Goal: Task Accomplishment & Management: Use online tool/utility

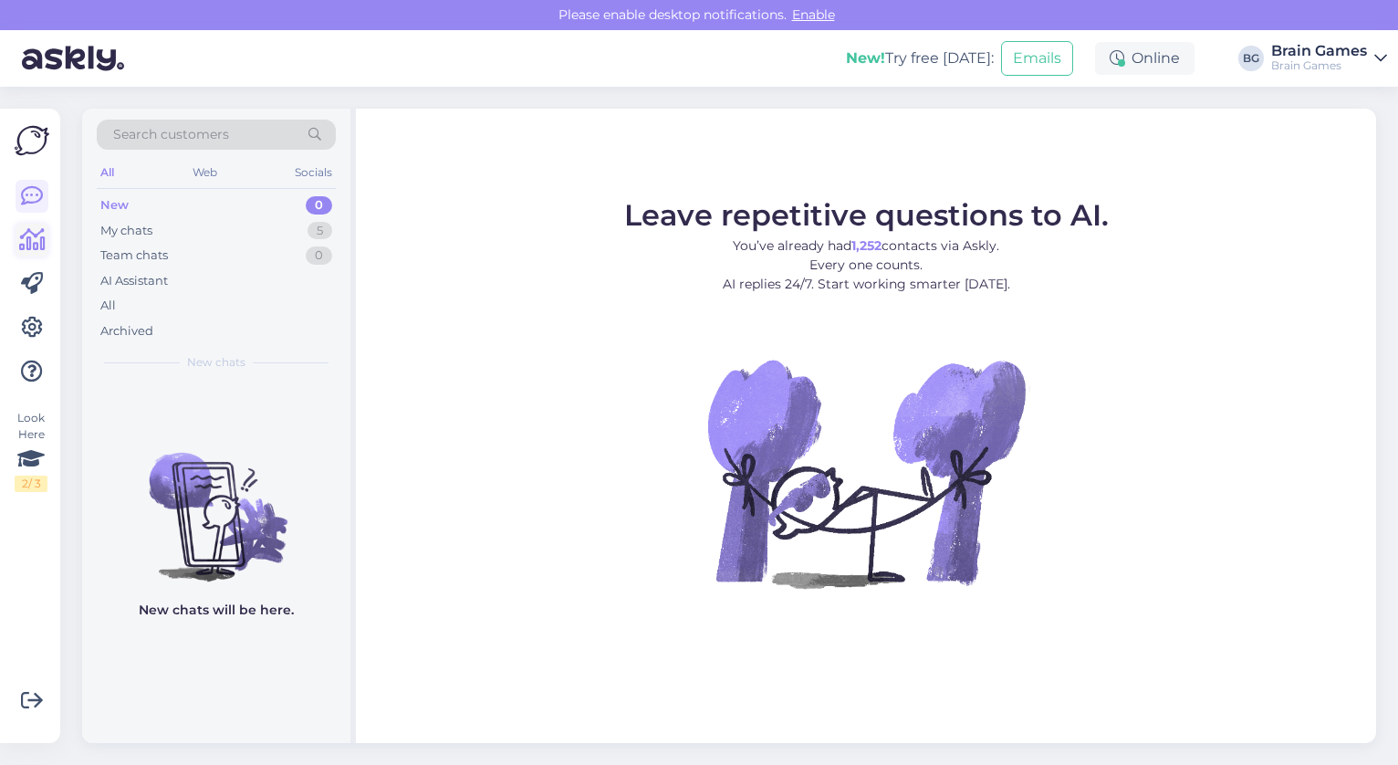
click at [31, 240] on icon at bounding box center [32, 240] width 26 height 22
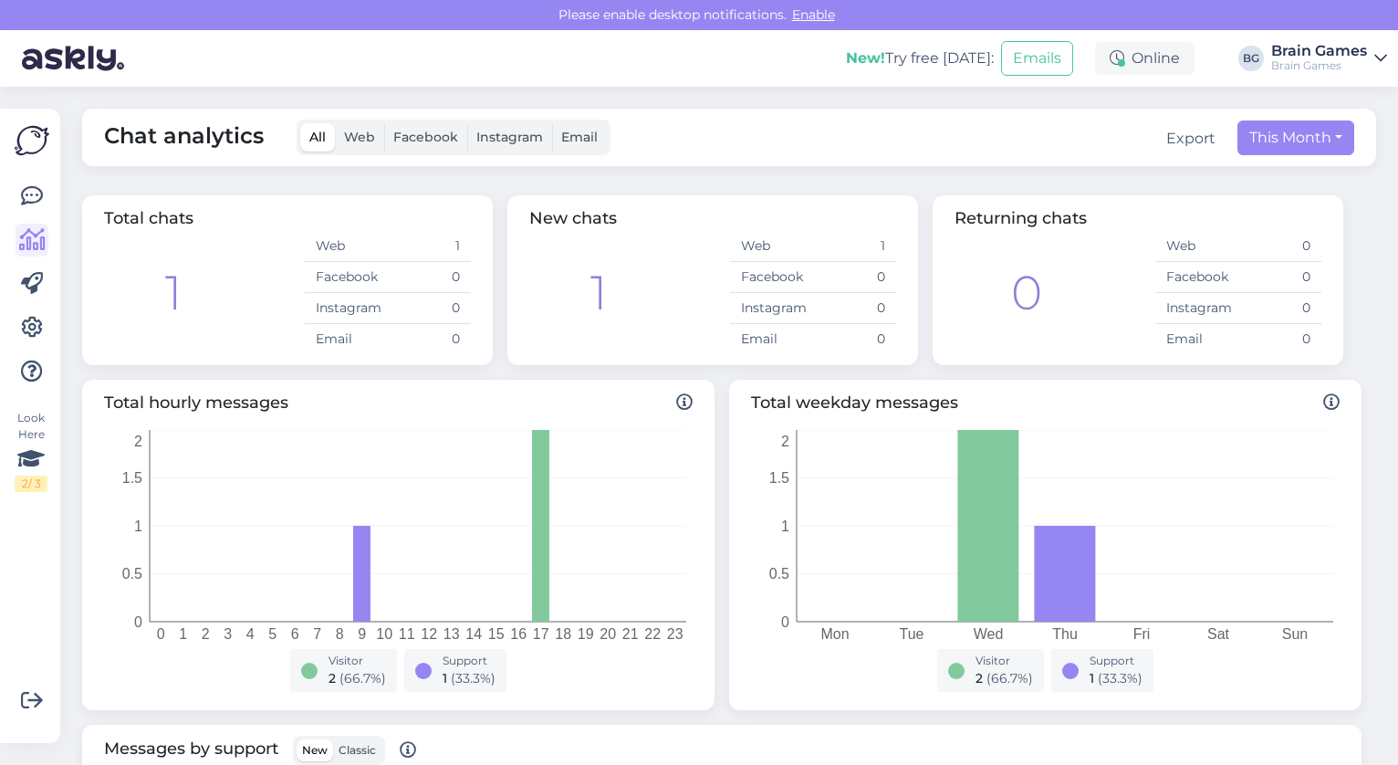
click at [449, 136] on span "Facebook" at bounding box center [425, 137] width 65 height 16
click at [384, 123] on input "Facebook" at bounding box center [384, 123] width 0 height 0
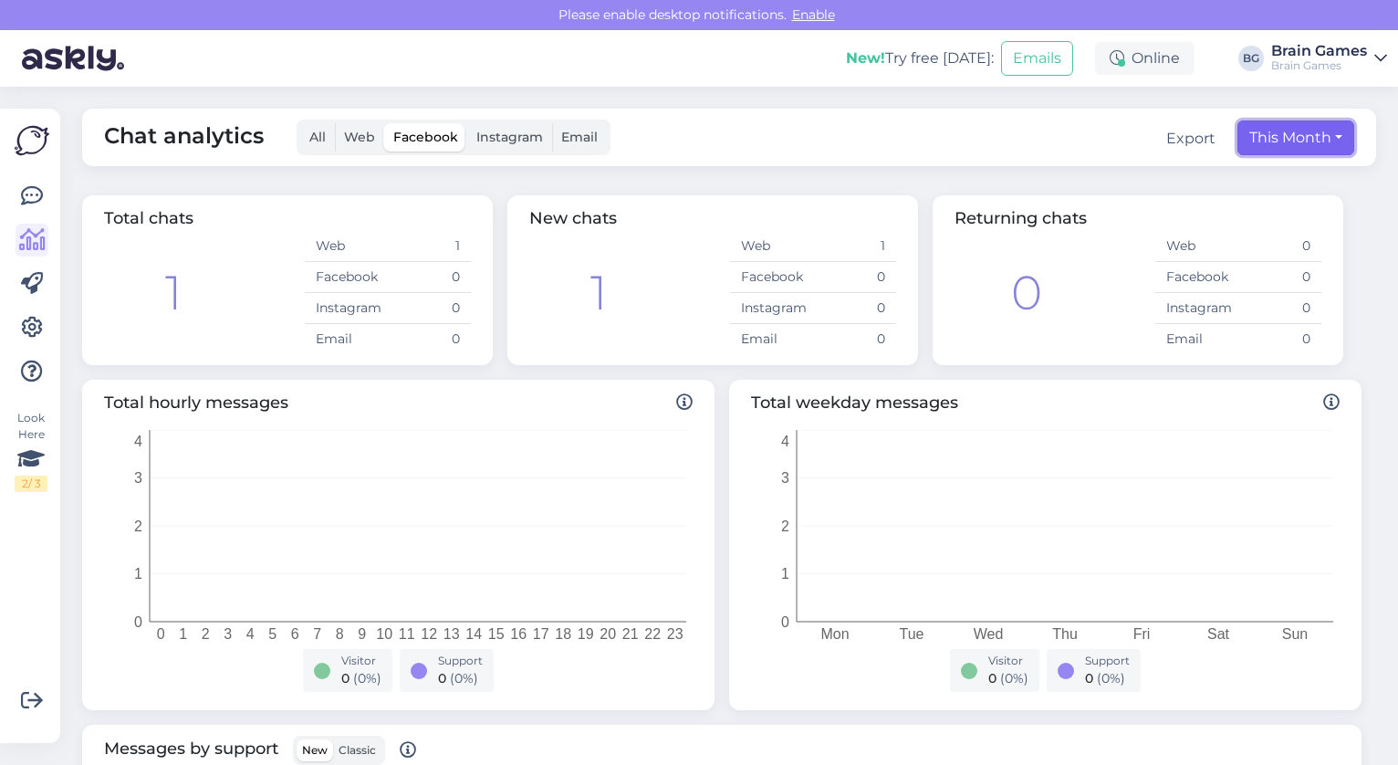
click at [1324, 136] on button "This Month" at bounding box center [1295, 137] width 117 height 35
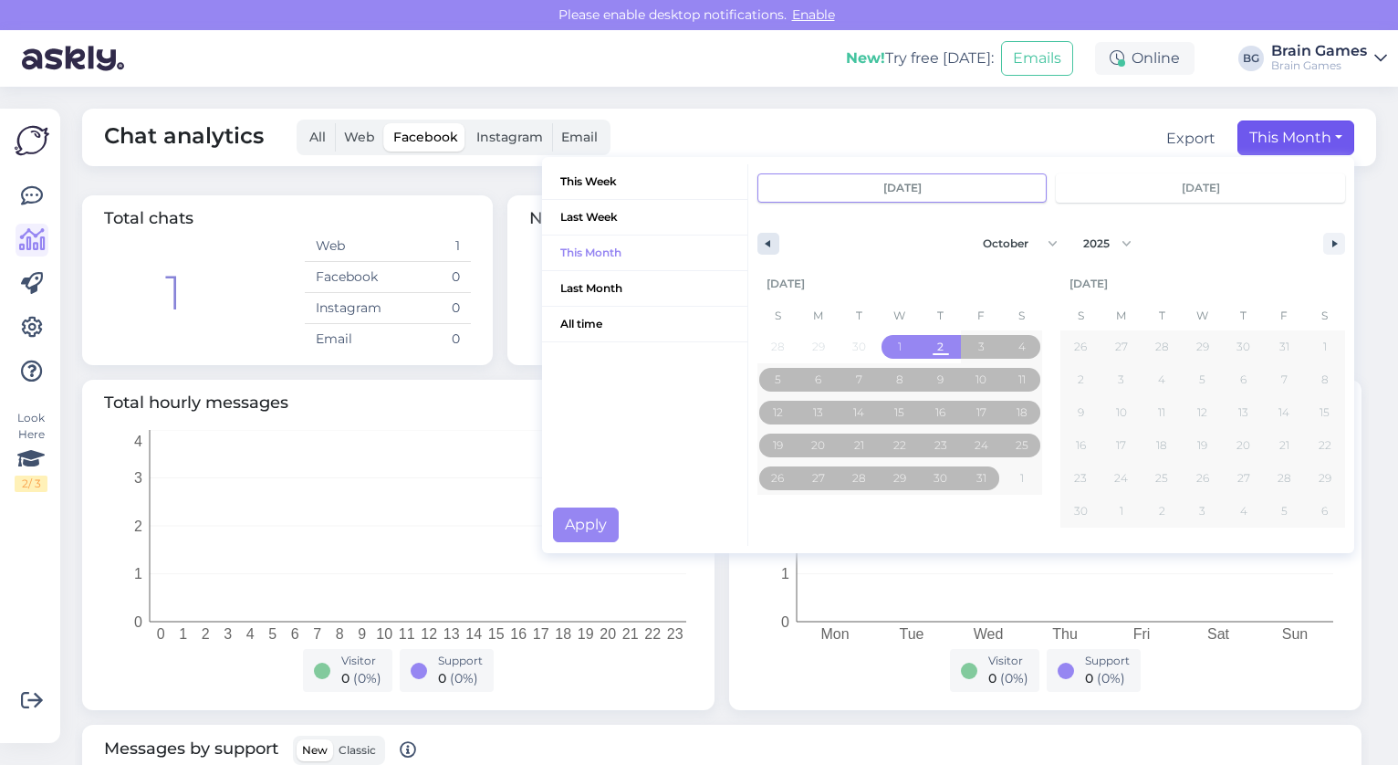
click at [757, 235] on button "button" at bounding box center [768, 244] width 22 height 22
select select "8"
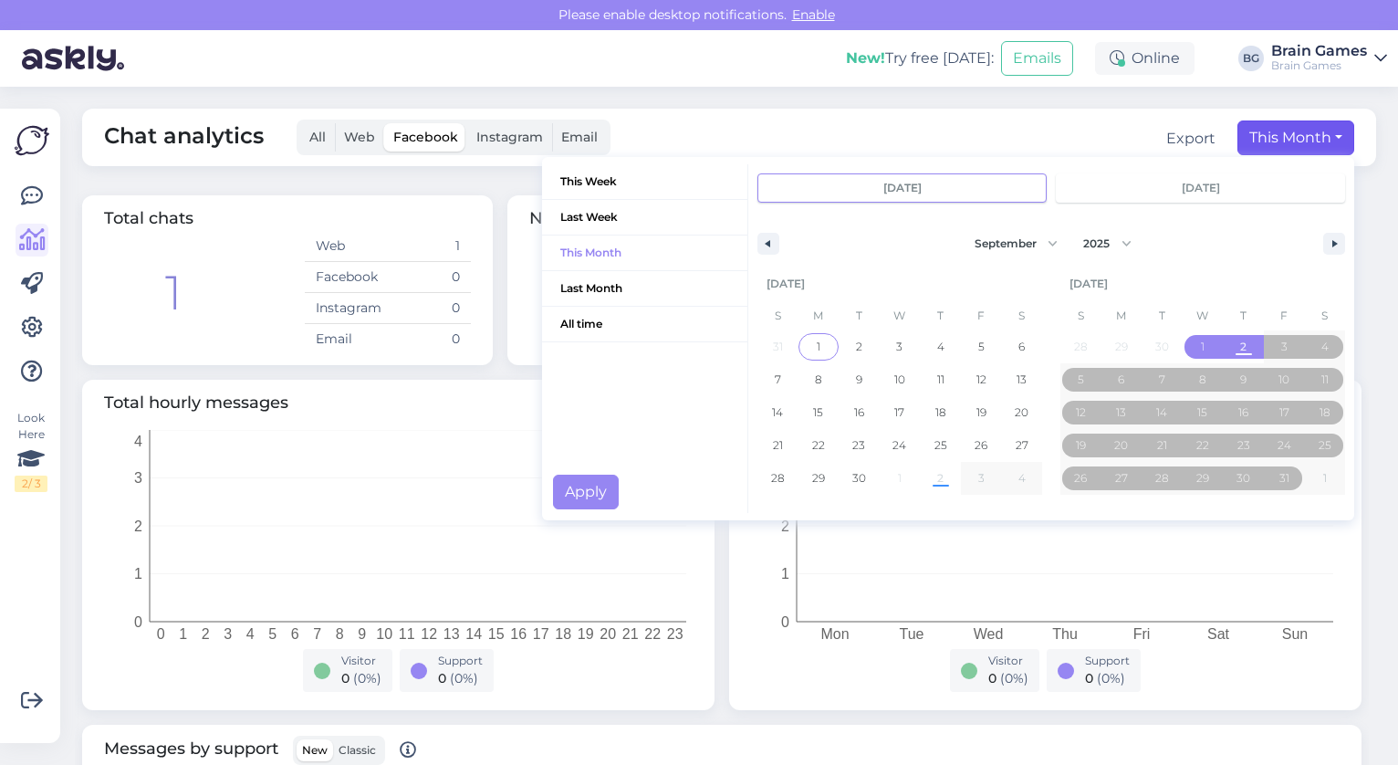
click at [808, 353] on span "1" at bounding box center [819, 347] width 41 height 24
type input "[DATE]"
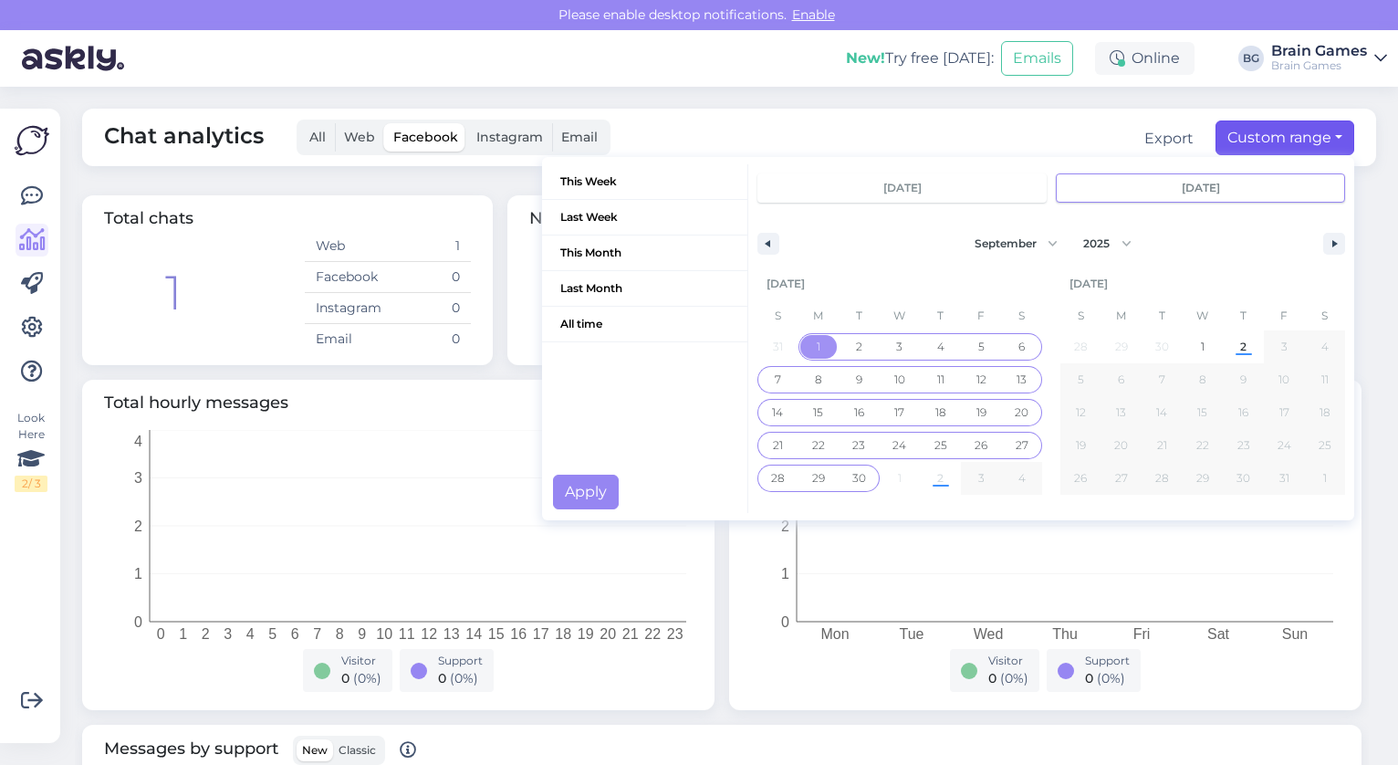
click at [852, 476] on span "30" at bounding box center [859, 478] width 14 height 33
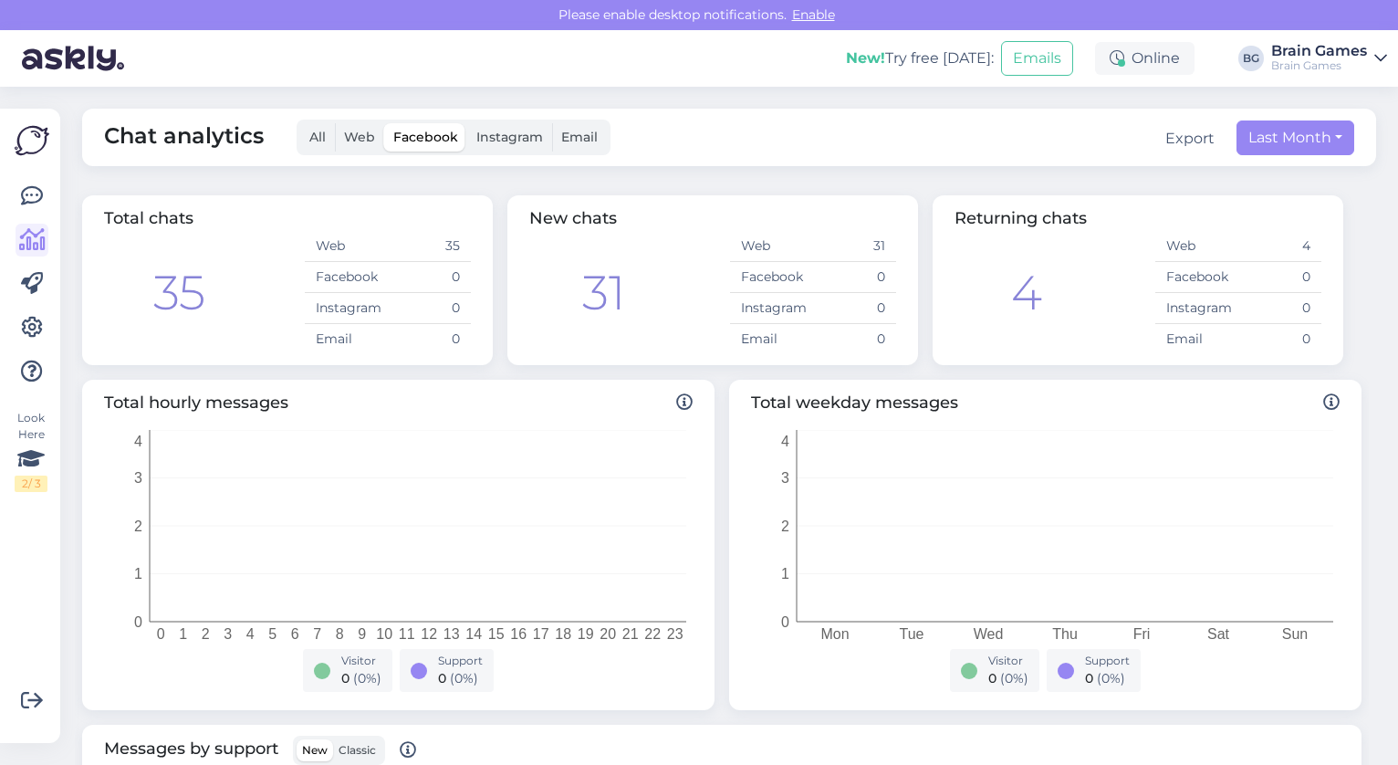
click at [492, 138] on span "Instagram" at bounding box center [509, 137] width 67 height 16
click at [467, 123] on input "Instagram" at bounding box center [467, 123] width 0 height 0
click at [407, 130] on span "Facebook" at bounding box center [425, 137] width 65 height 16
click at [384, 123] on input "Facebook" at bounding box center [384, 123] width 0 height 0
click at [358, 133] on span "Web" at bounding box center [359, 137] width 31 height 16
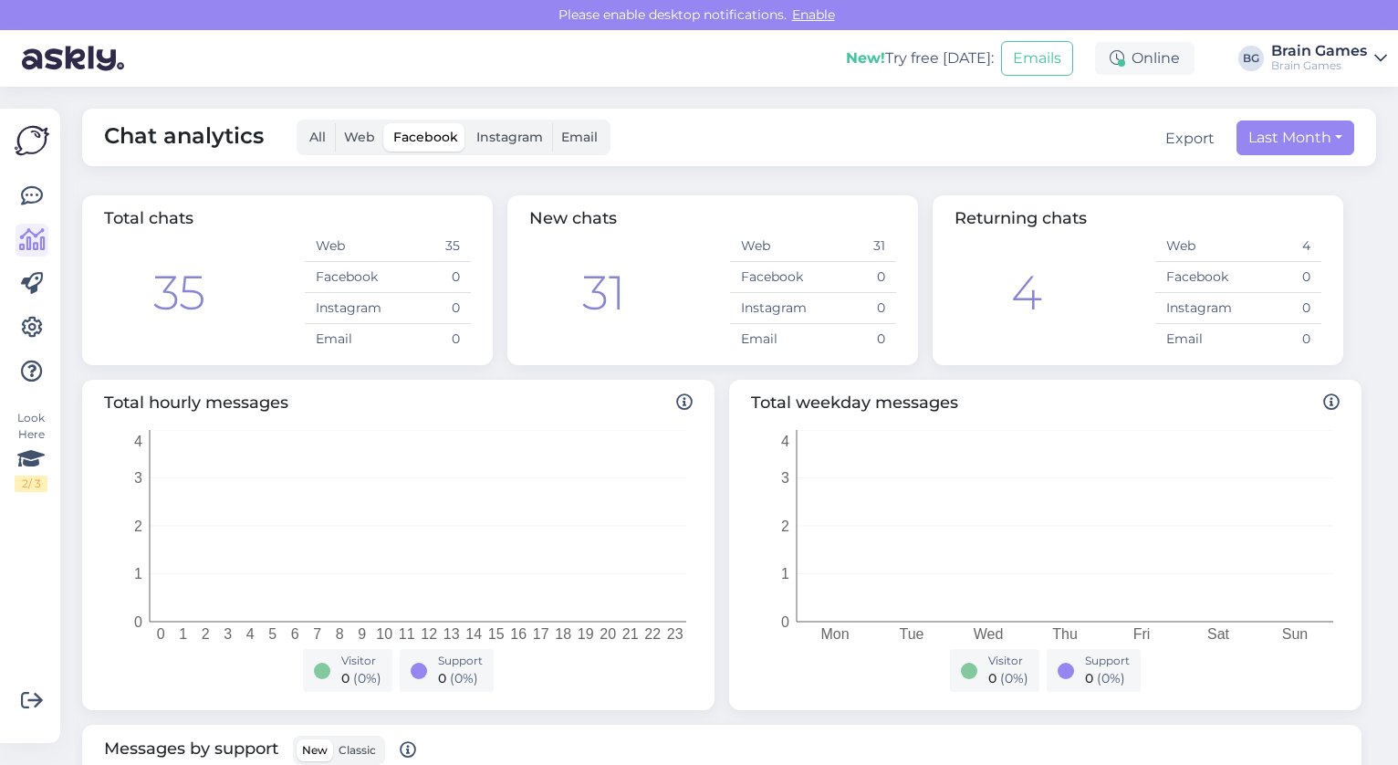
click at [335, 123] on input "Web" at bounding box center [335, 123] width 0 height 0
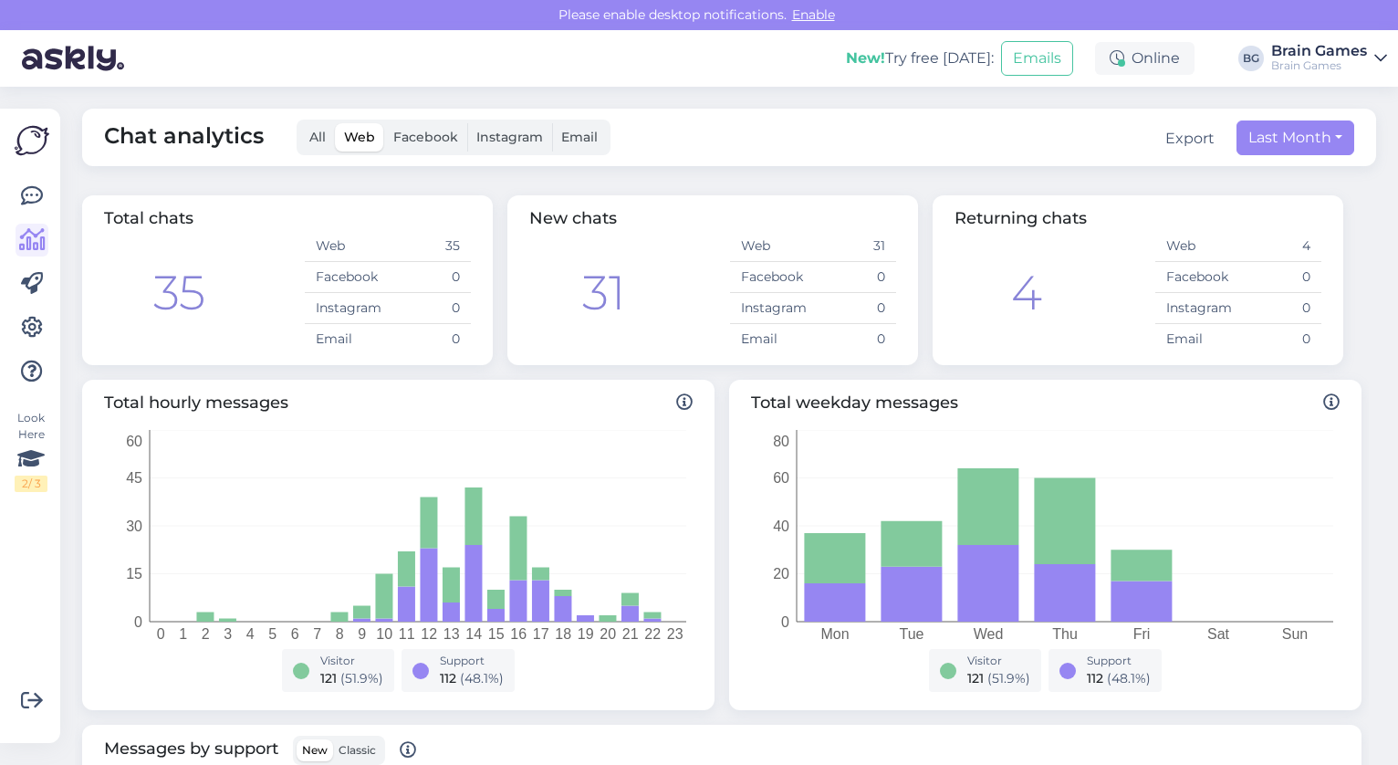
click at [329, 134] on label "All" at bounding box center [317, 137] width 35 height 28
click at [300, 123] on input "All" at bounding box center [300, 123] width 0 height 0
click at [1177, 141] on div "Export" at bounding box center [1189, 139] width 49 height 22
click at [1170, 142] on div "Export" at bounding box center [1189, 139] width 49 height 22
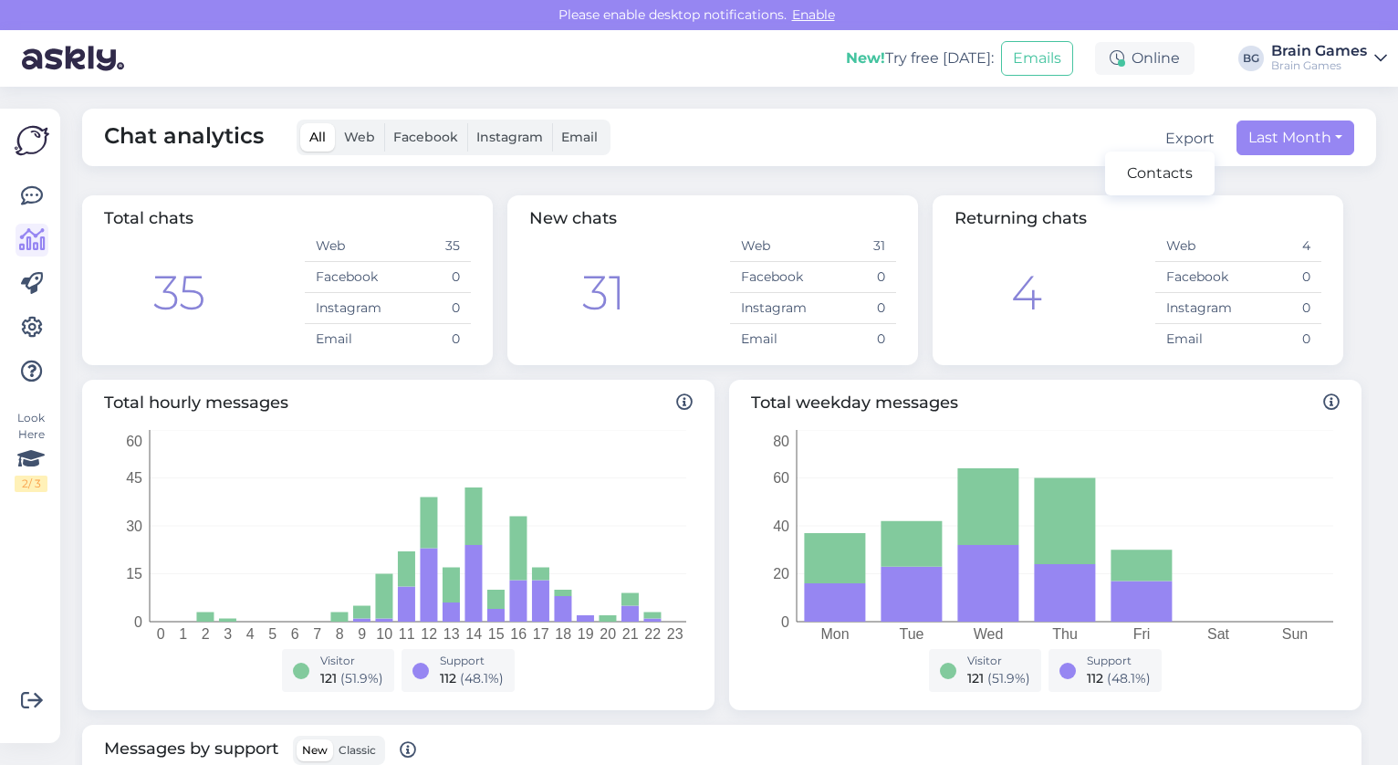
click at [1170, 142] on div "Export" at bounding box center [1189, 139] width 49 height 22
click at [1284, 141] on button "Last Month" at bounding box center [1296, 137] width 118 height 35
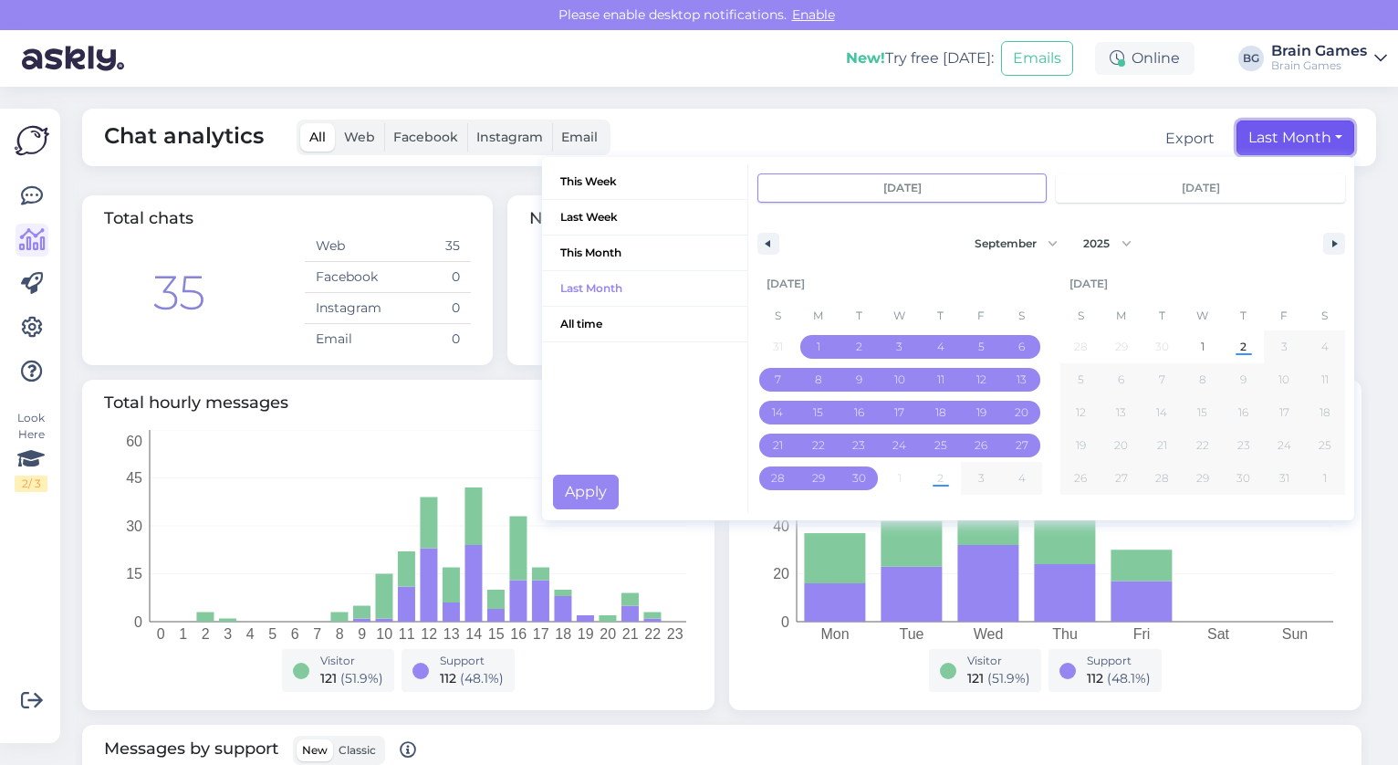
click at [1284, 141] on button "Last Month" at bounding box center [1296, 137] width 118 height 35
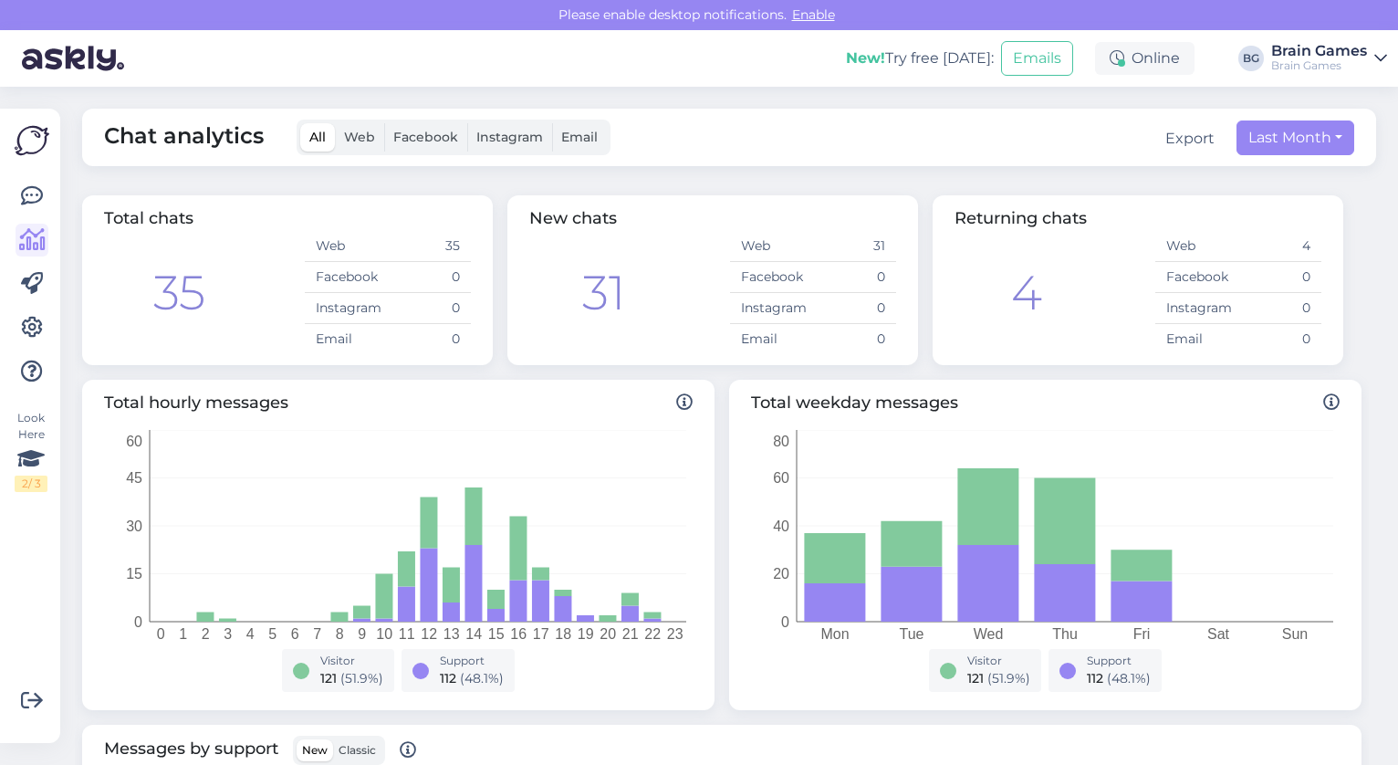
click at [1197, 139] on div "Export" at bounding box center [1189, 139] width 49 height 22
click at [1185, 174] on link "Contacts" at bounding box center [1160, 173] width 110 height 29
click at [46, 326] on link at bounding box center [32, 327] width 33 height 33
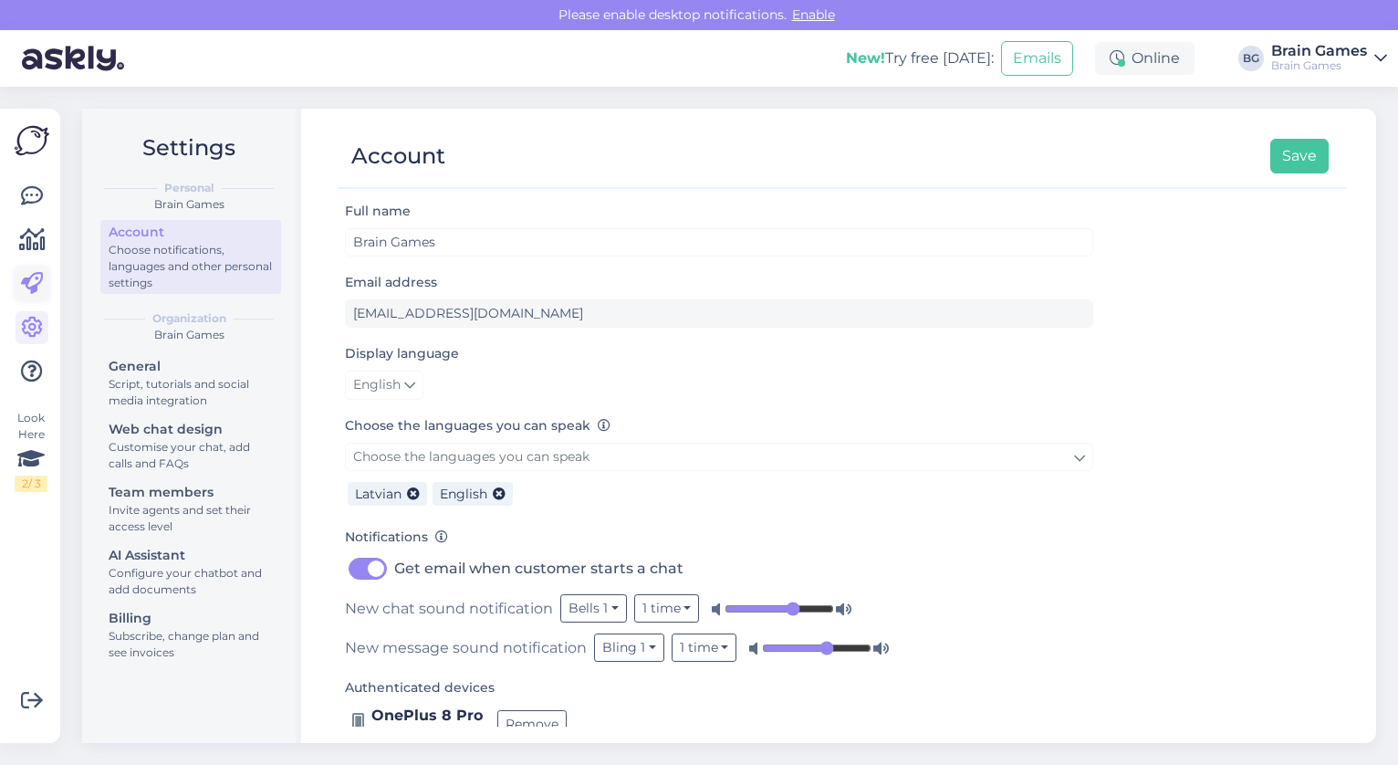
click at [33, 282] on icon at bounding box center [32, 284] width 22 height 22
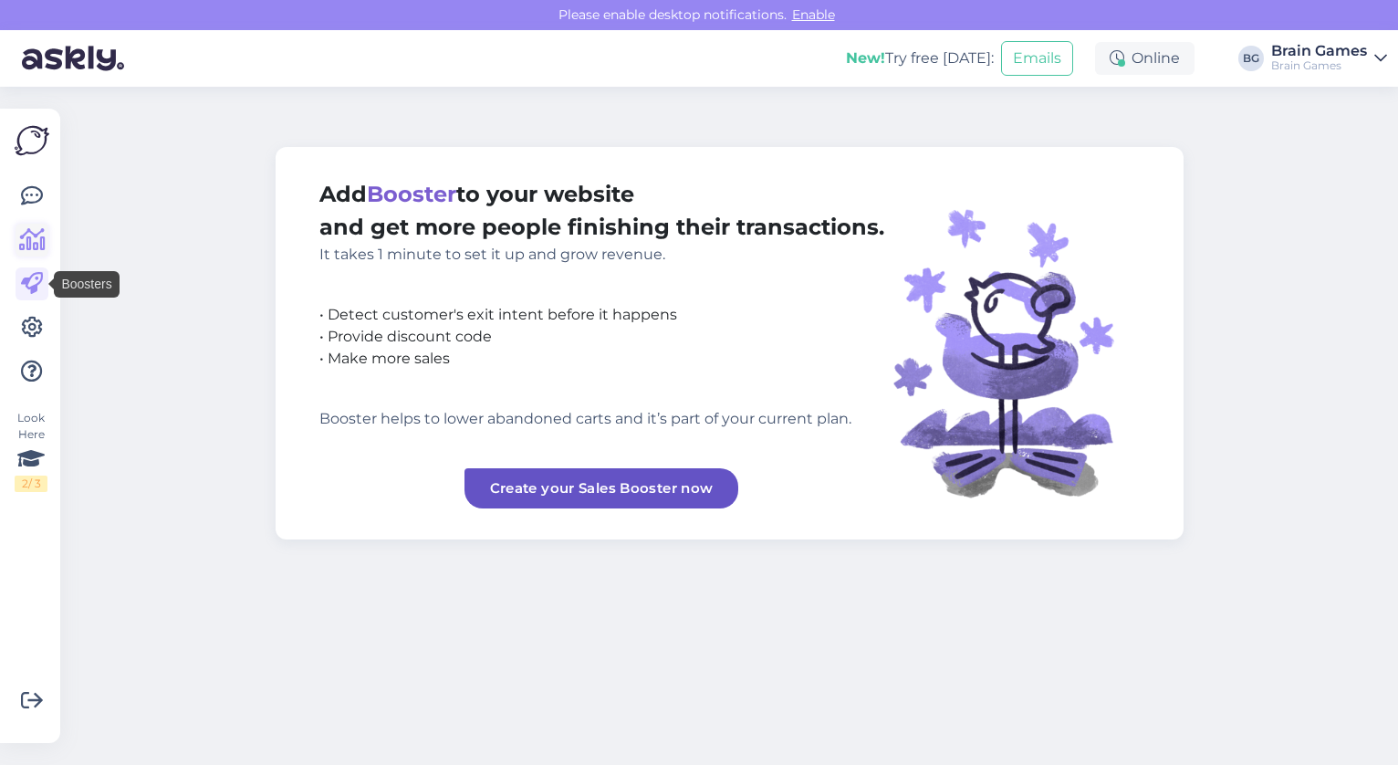
click at [33, 256] on link at bounding box center [32, 240] width 33 height 33
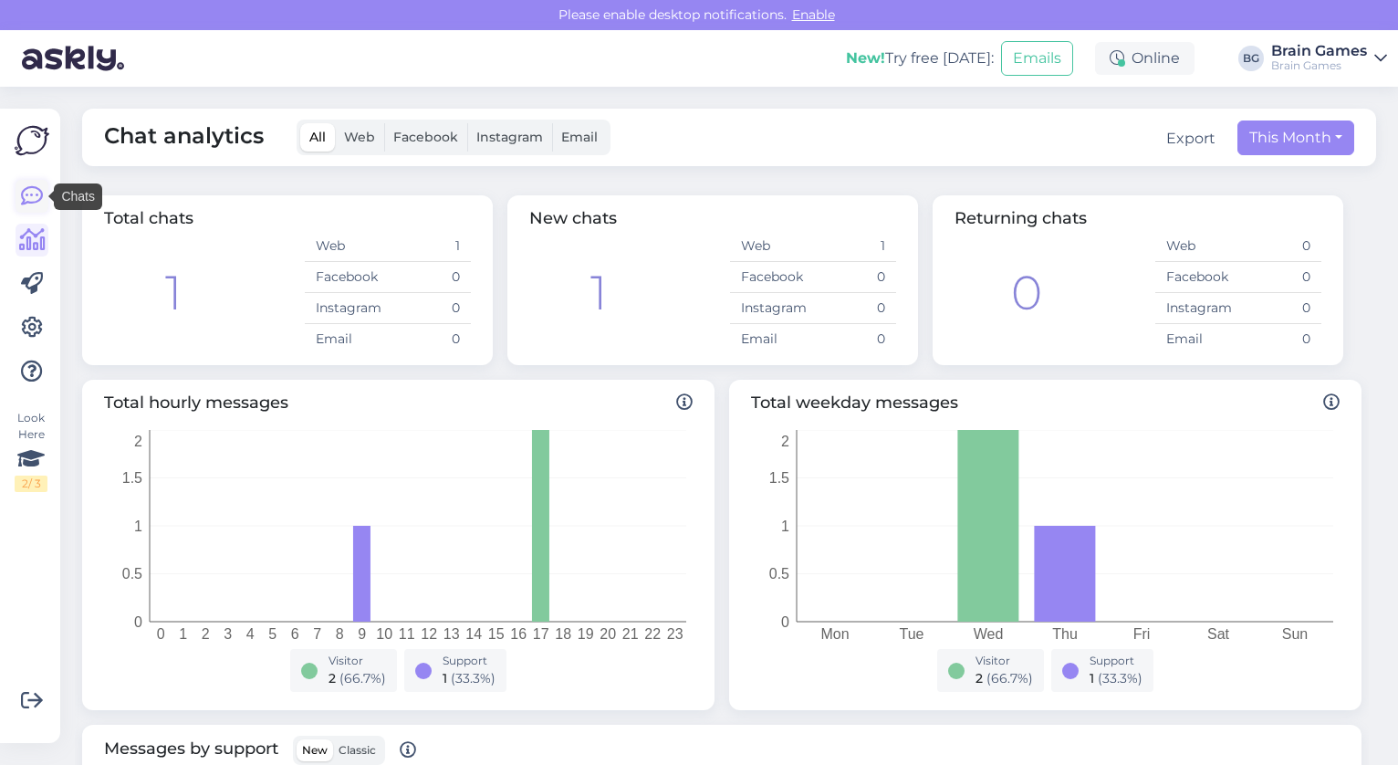
click at [43, 208] on link at bounding box center [32, 196] width 33 height 33
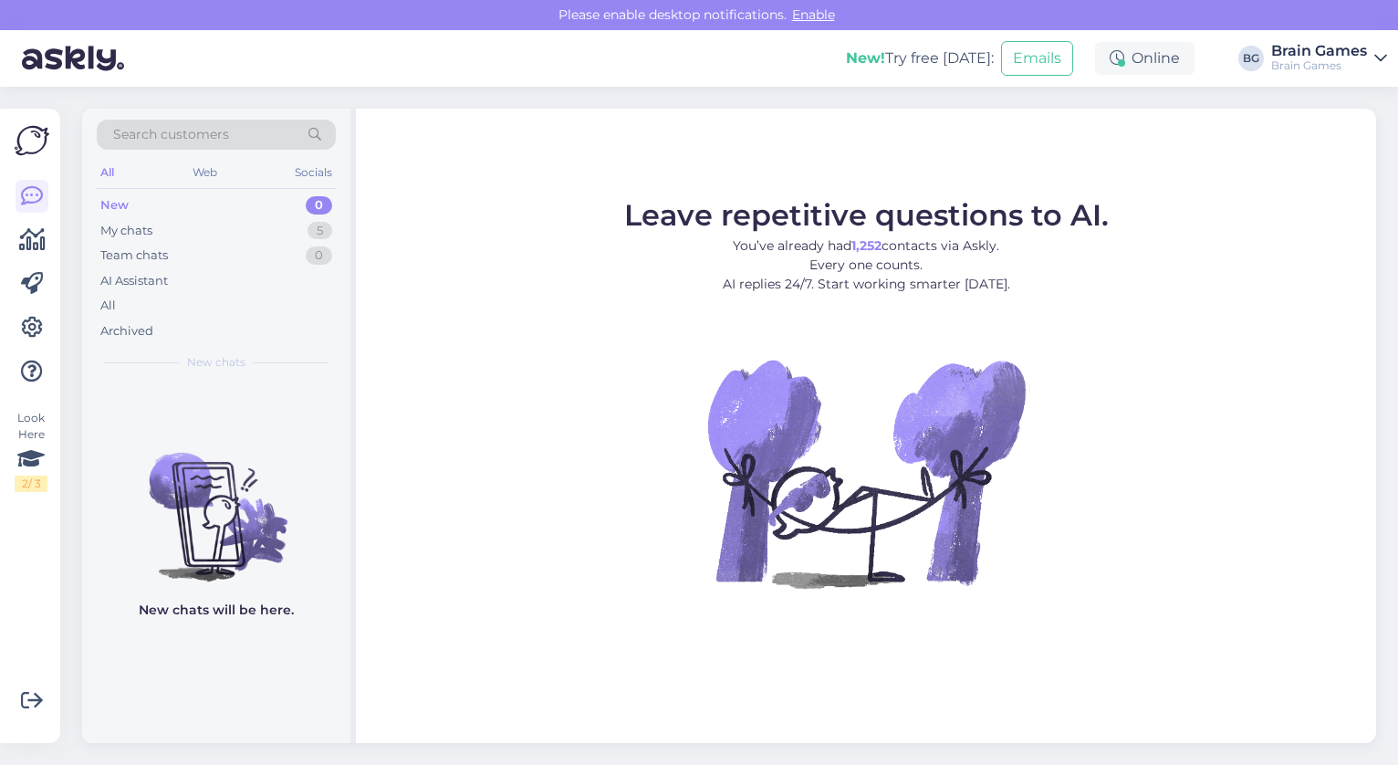
click at [42, 151] on img at bounding box center [32, 140] width 35 height 35
click at [39, 149] on img at bounding box center [32, 140] width 35 height 35
click at [47, 250] on link at bounding box center [32, 240] width 33 height 33
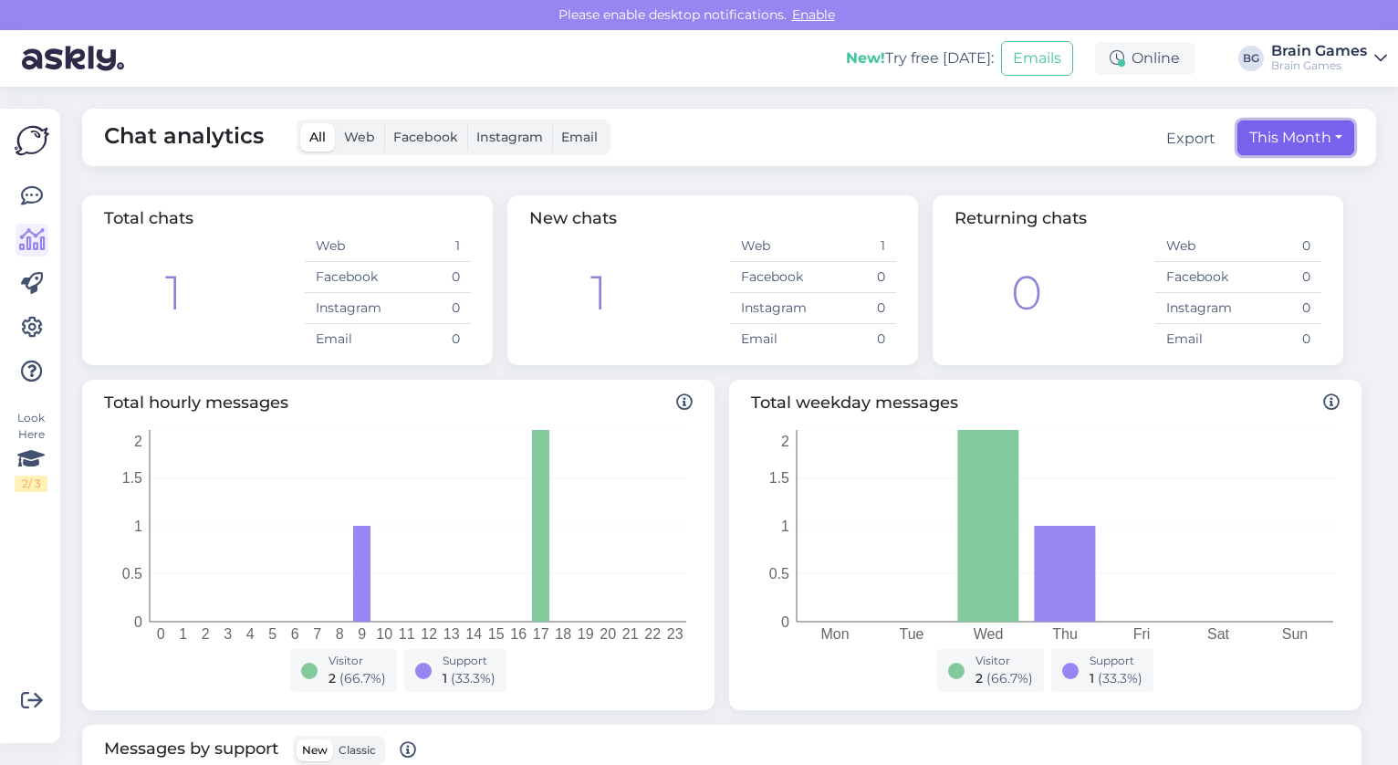
click at [1268, 140] on button "This Month" at bounding box center [1295, 137] width 117 height 35
select select "9"
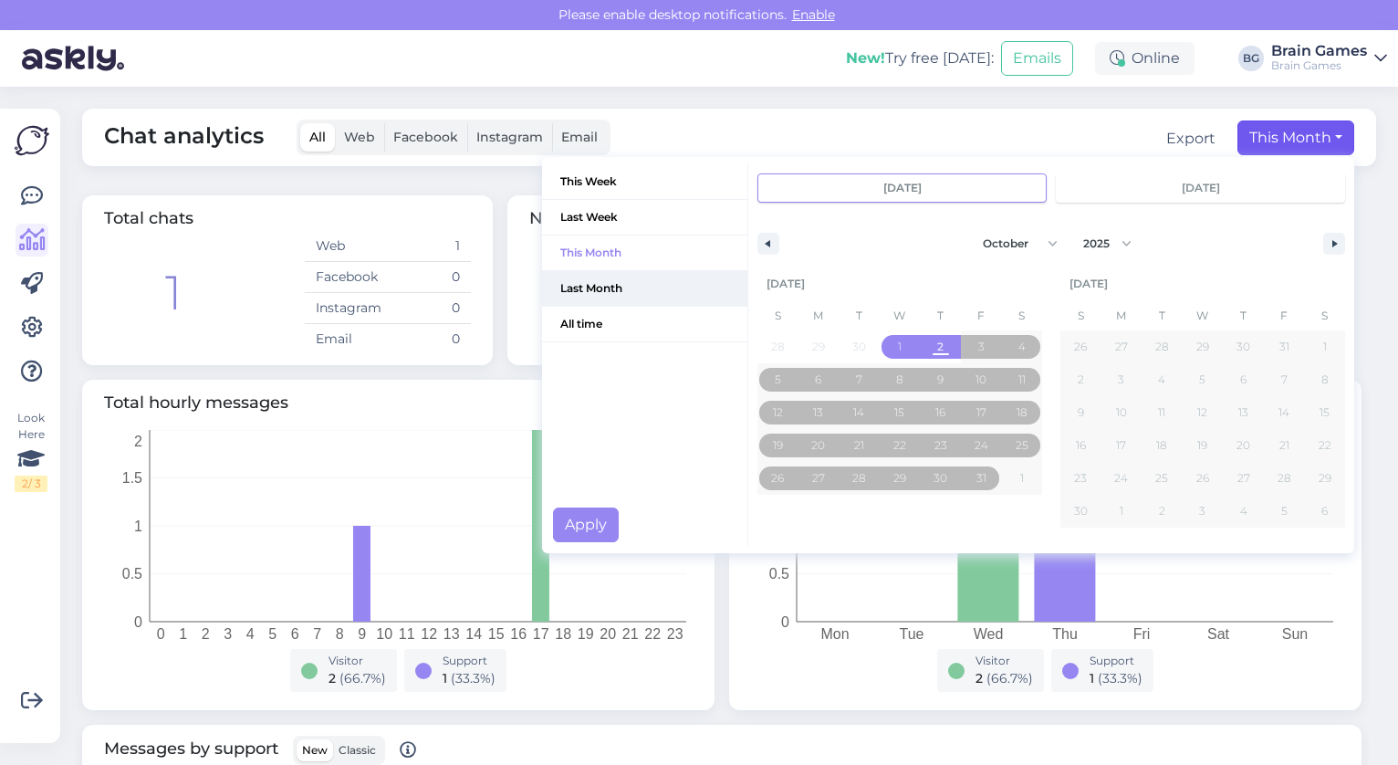
click at [669, 294] on span "Last Month" at bounding box center [644, 288] width 205 height 35
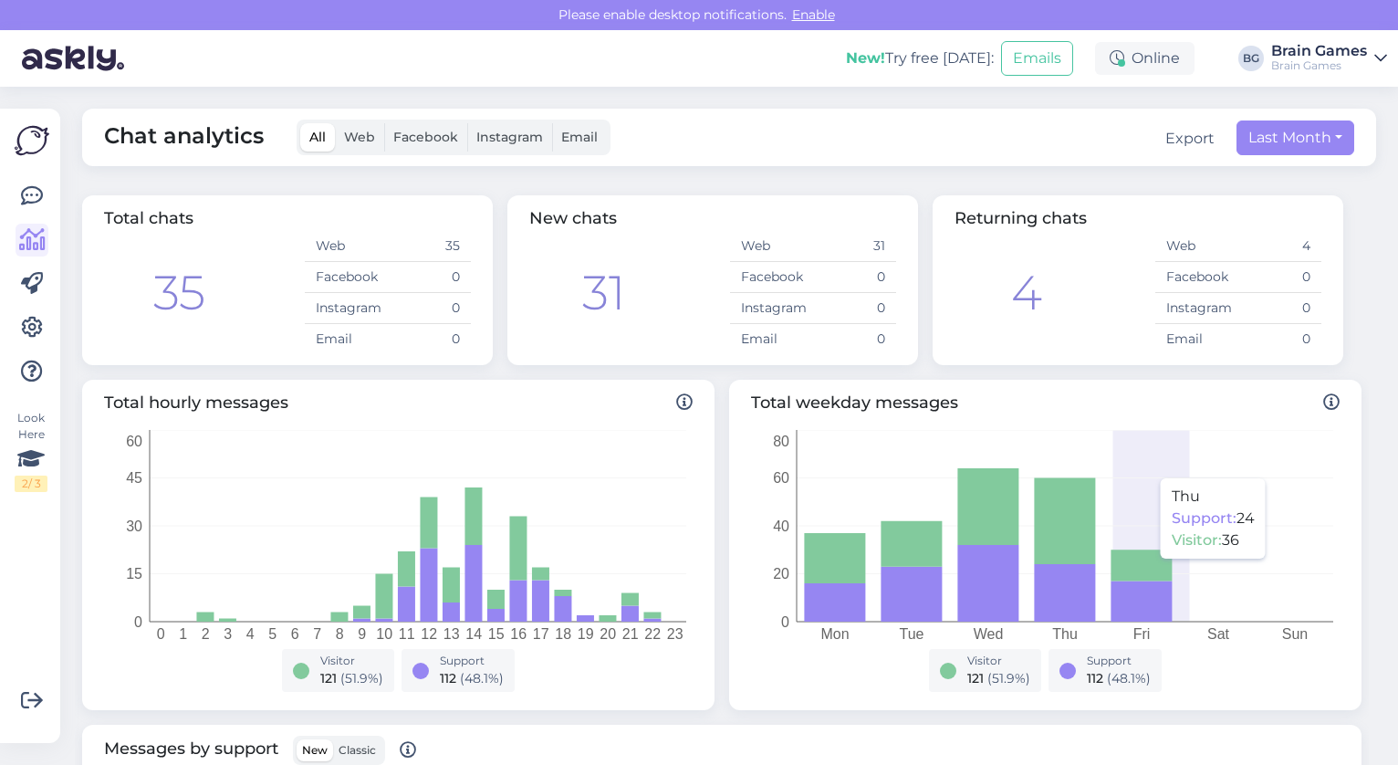
click at [917, 161] on div "Chat analytics All Web Facebook Instagram Email Export Last Month This Week Las…" at bounding box center [729, 137] width 1294 height 57
